Goal: Task Accomplishment & Management: Use online tool/utility

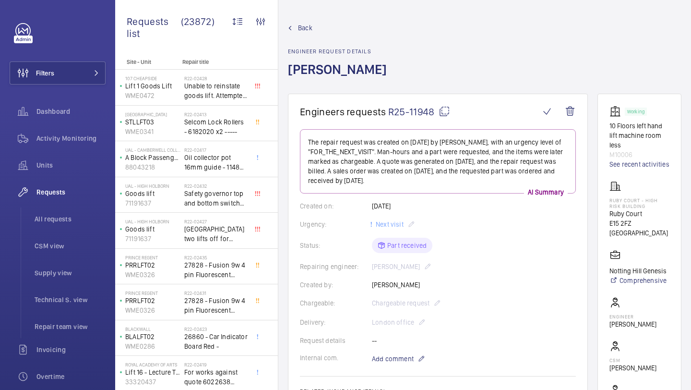
scroll to position [67, 0]
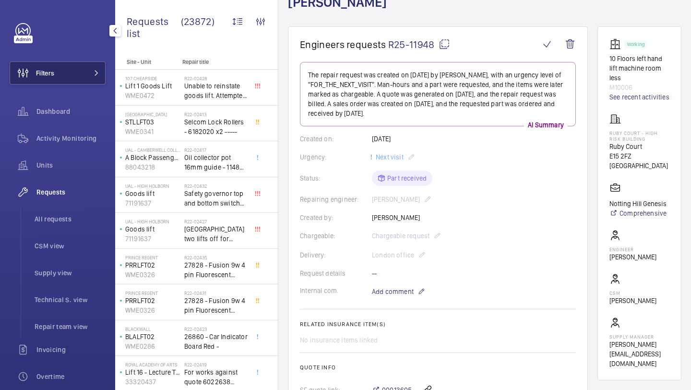
click at [87, 81] on button "Filters" at bounding box center [58, 72] width 96 height 23
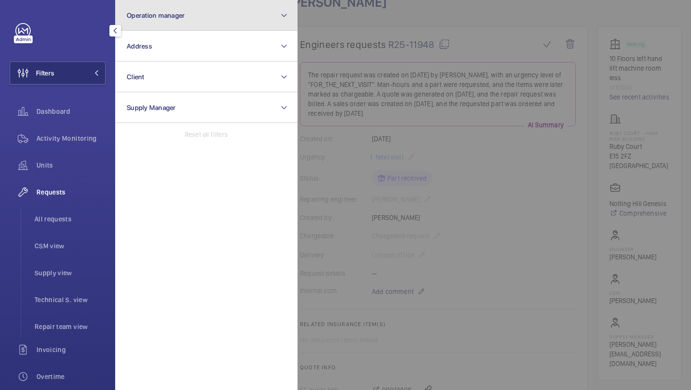
click at [181, 12] on span "Operation manager" at bounding box center [156, 16] width 58 height 8
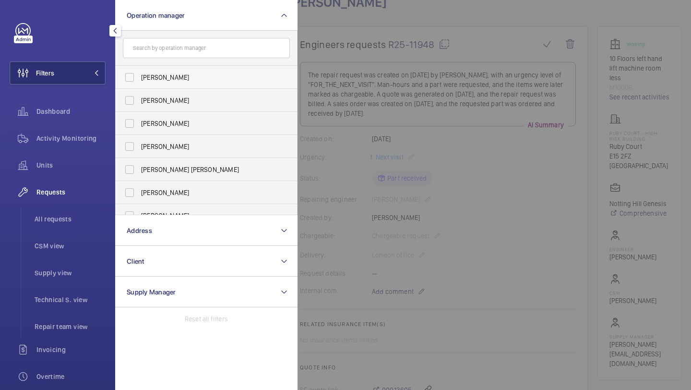
click at [163, 82] on label "[PERSON_NAME]" at bounding box center [199, 77] width 167 height 23
click at [139, 82] on input "[PERSON_NAME]" at bounding box center [129, 77] width 19 height 19
checkbox input "true"
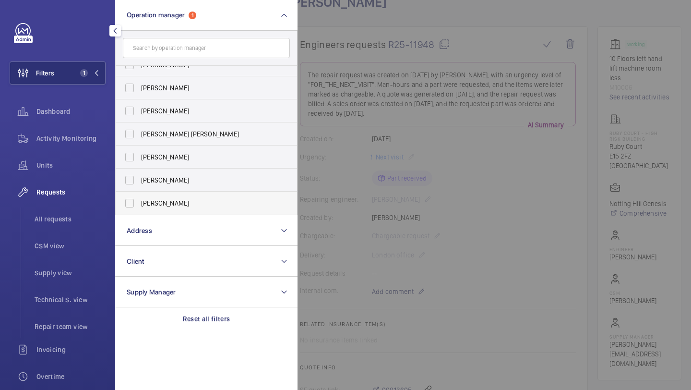
click at [187, 197] on label "Alex Waterman" at bounding box center [199, 203] width 167 height 23
click at [139, 197] on input "Alex Waterman" at bounding box center [129, 203] width 19 height 19
checkbox input "true"
click at [57, 161] on span "Units" at bounding box center [70, 165] width 69 height 10
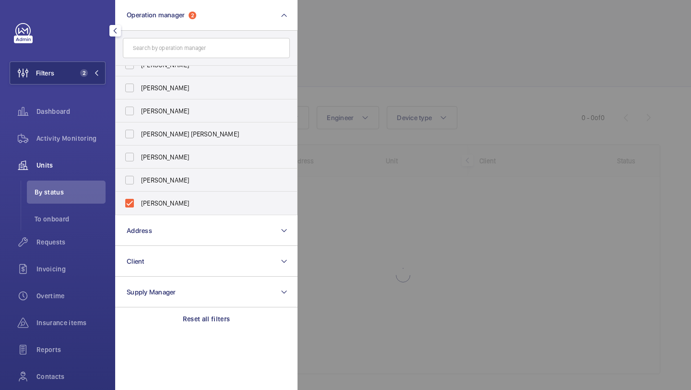
click at [387, 48] on div at bounding box center [643, 195] width 691 height 390
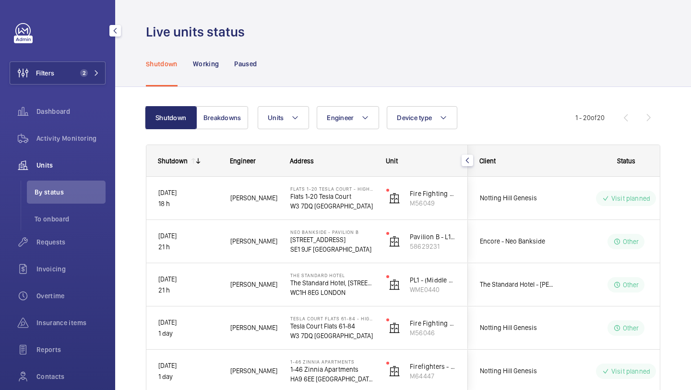
click at [545, 78] on div "Shutdown Working Paused" at bounding box center [403, 64] width 515 height 46
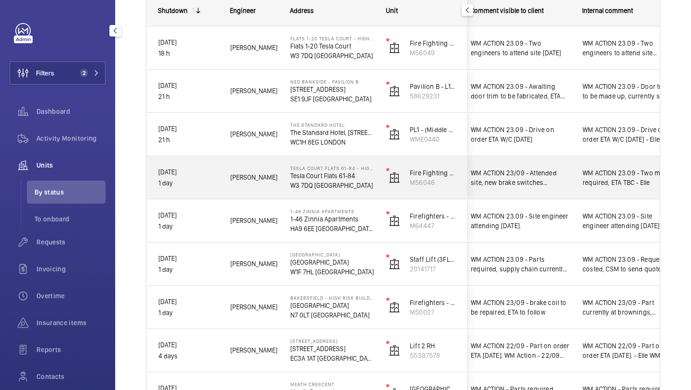
scroll to position [111, 0]
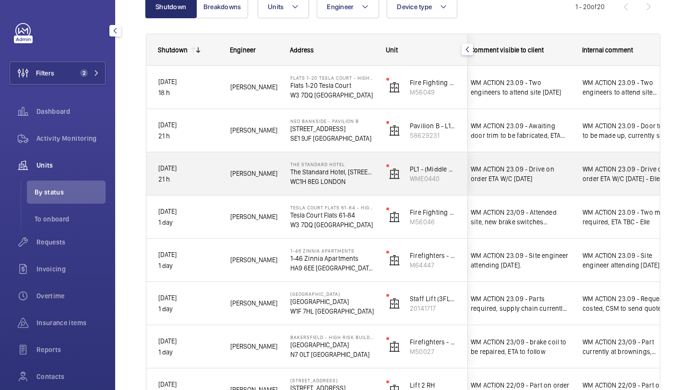
click at [546, 186] on div "WM ACTION 23.09 - Drive on order ETA W/C [DATE]" at bounding box center [515, 173] width 111 height 41
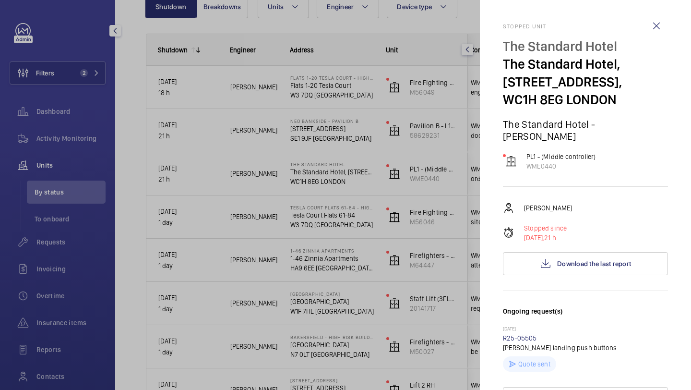
scroll to position [362, 0]
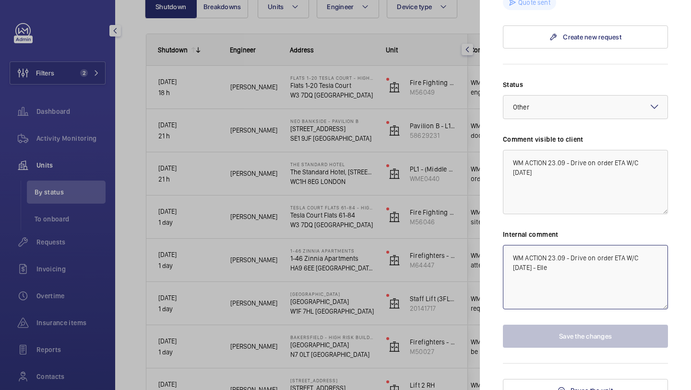
click at [641, 247] on textarea "WM ACTION 23.09 - Drive on order ETA W/C [DATE] - Elle" at bounding box center [585, 277] width 165 height 64
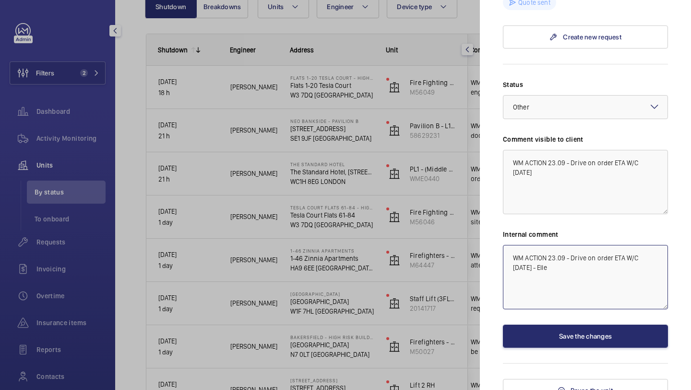
type textarea "WM ACTION 23.09 - Drive on order ETA W/C 29th sept - Elle"
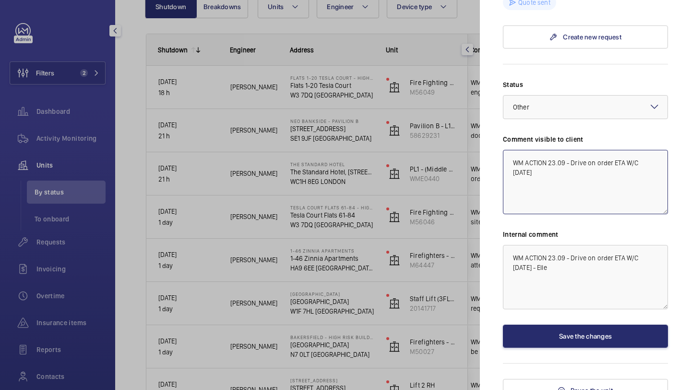
click at [642, 150] on textarea "WM ACTION 23.09 - Drive on order ETA W/C [DATE]" at bounding box center [585, 182] width 165 height 64
type textarea "WM ACTION 23.09 - Drive on order ETA W/C 29th sept"
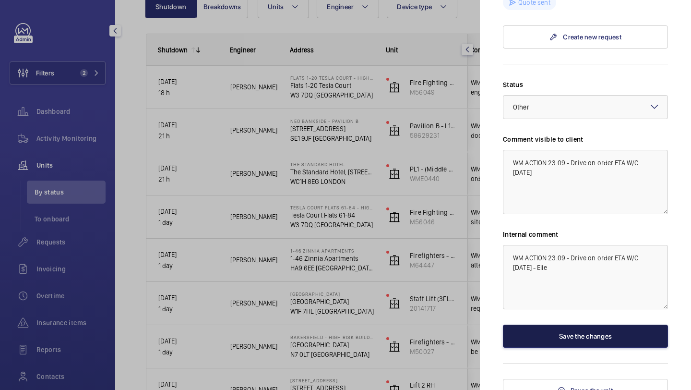
click at [567, 334] on button "Save the changes" at bounding box center [585, 336] width 165 height 23
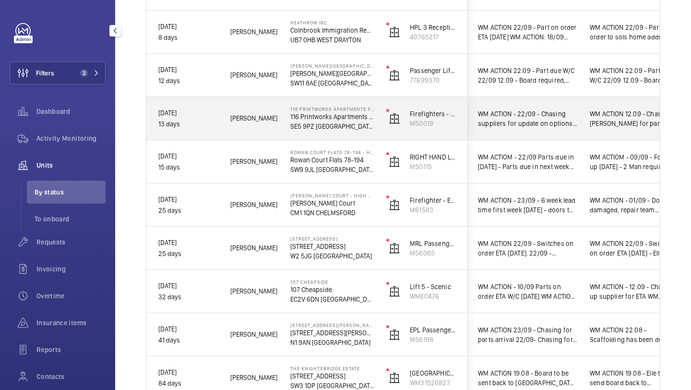
scroll to position [698, 0]
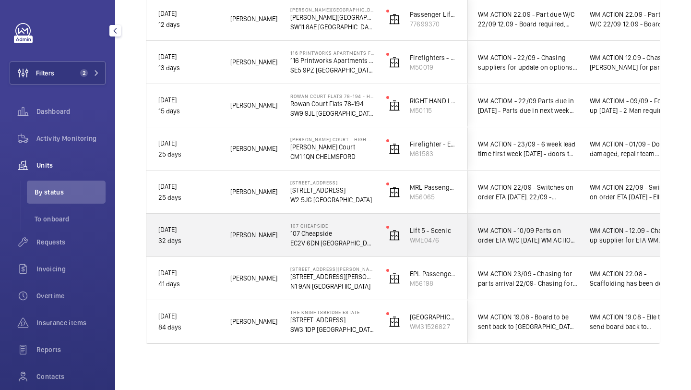
click at [591, 224] on div "WM ACTION - 12.09 - Chased up supplier for ETA WM ACTION 10.09 - Parts on order…" at bounding box center [634, 235] width 88 height 22
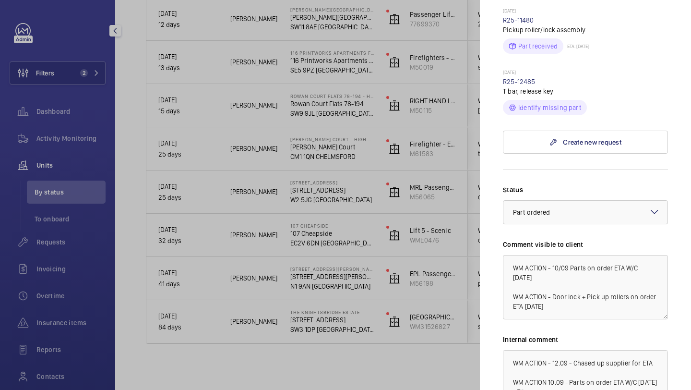
scroll to position [440, 0]
click at [513, 256] on textarea "WM ACTION - 10/09 Parts on order ETA W/C [DATE] WM ACTION - Door lock + Pick up…" at bounding box center [585, 288] width 165 height 64
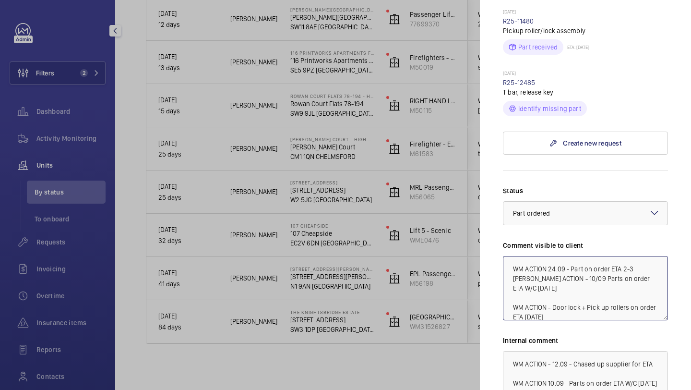
scroll to position [540, 0]
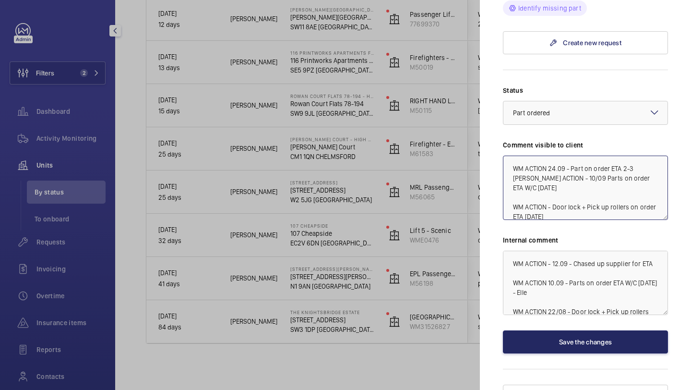
type textarea "WM ACTION 24.09 - Part on order ETA 2-3 Weeks WM ACTION - 10/09 Parts on order …"
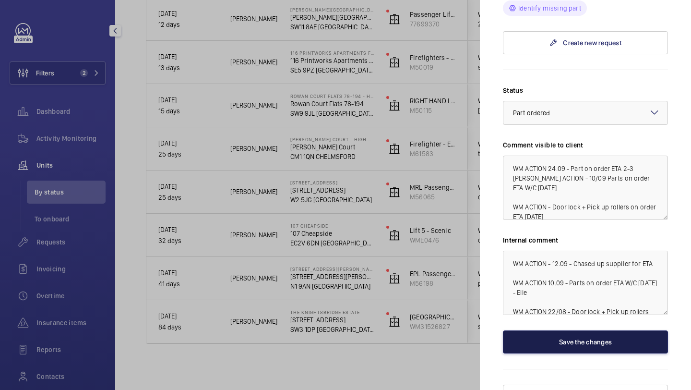
click at [552, 333] on button "Save the changes" at bounding box center [585, 341] width 165 height 23
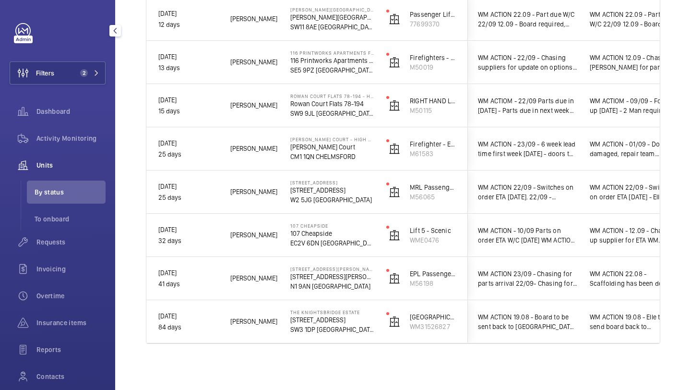
scroll to position [0, 0]
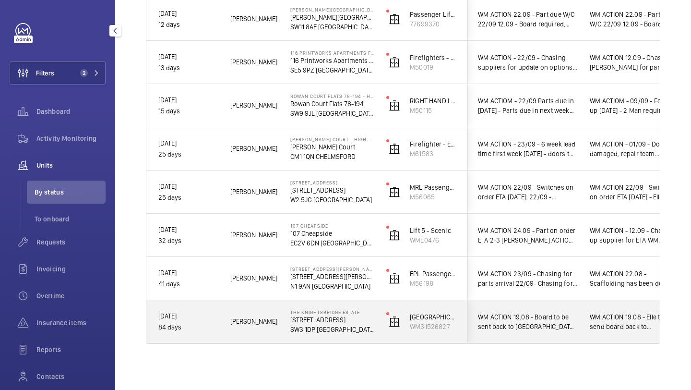
click at [553, 333] on div "WM ACTION 19.08 - Board to be sent back to [GEOGRAPHIC_DATA] [DATE] WM ACTION 2…" at bounding box center [522, 321] width 111 height 41
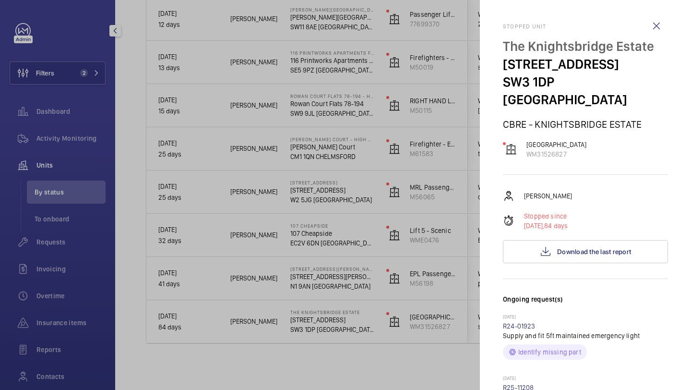
click at [553, 347] on p "Identify missing part" at bounding box center [550, 352] width 63 height 10
click at [439, 115] on div at bounding box center [345, 195] width 691 height 390
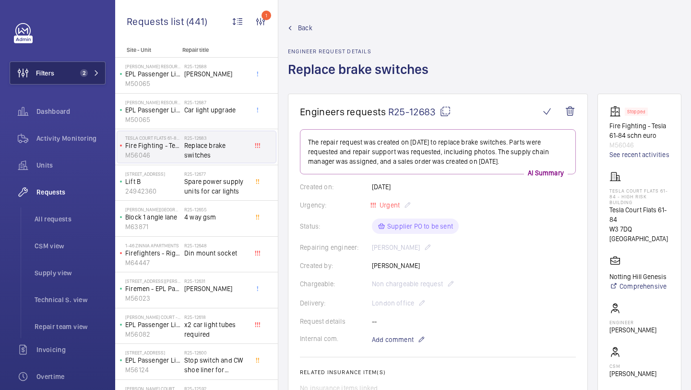
click at [87, 67] on button "Filters 2" at bounding box center [58, 72] width 96 height 23
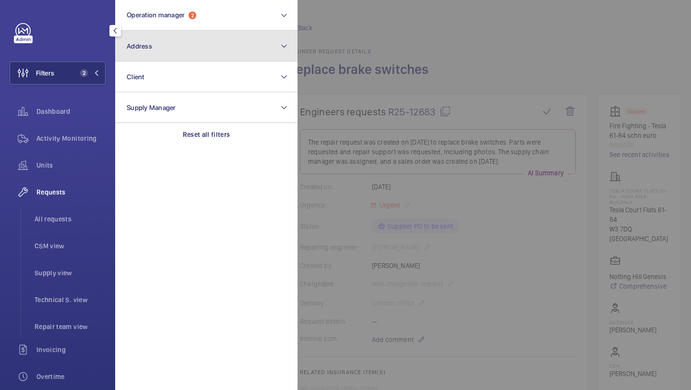
click at [129, 48] on span "Address" at bounding box center [139, 46] width 25 height 8
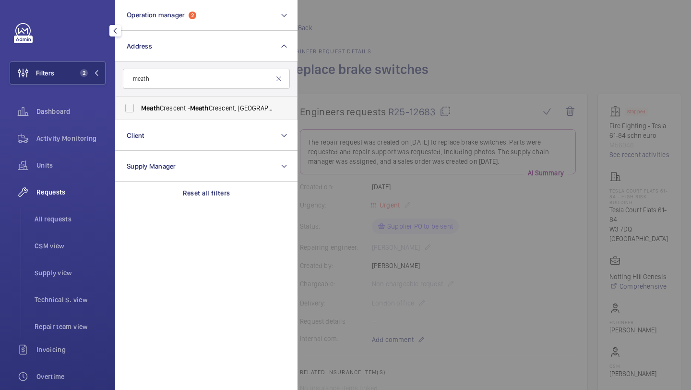
type input "meath"
click at [140, 100] on label "Meath Crescent - [GEOGRAPHIC_DATA]" at bounding box center [199, 108] width 167 height 23
click at [139, 100] on input "Meath Crescent - [GEOGRAPHIC_DATA]" at bounding box center [129, 107] width 19 height 19
checkbox input "true"
click at [96, 163] on span "Units" at bounding box center [70, 165] width 69 height 10
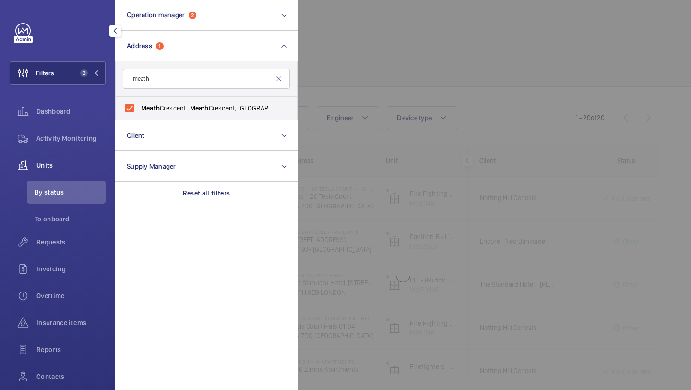
click at [376, 99] on div at bounding box center [643, 195] width 691 height 390
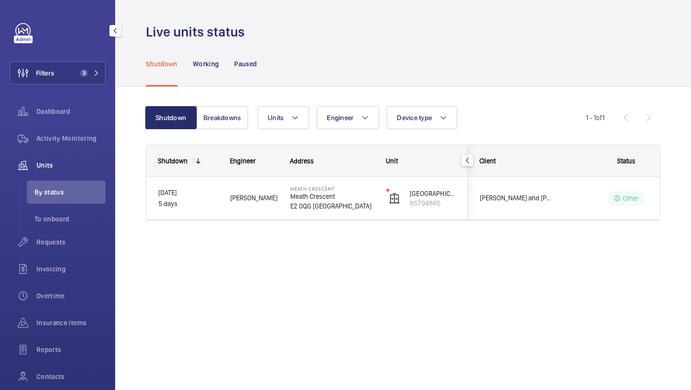
click at [545, 209] on div "[PERSON_NAME] and [PERSON_NAME] National Lift Contract" at bounding box center [511, 198] width 85 height 30
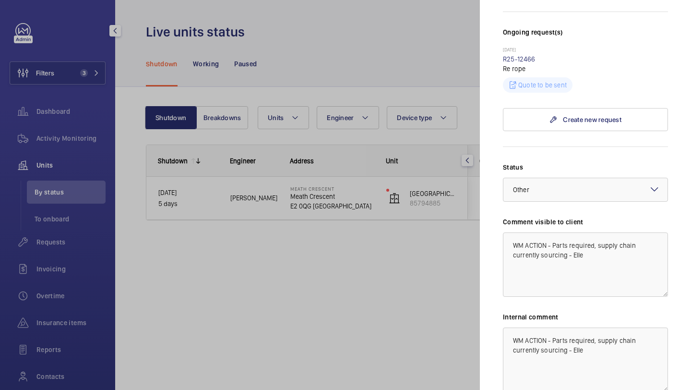
scroll to position [295, 0]
